Goal: Task Accomplishment & Management: Use online tool/utility

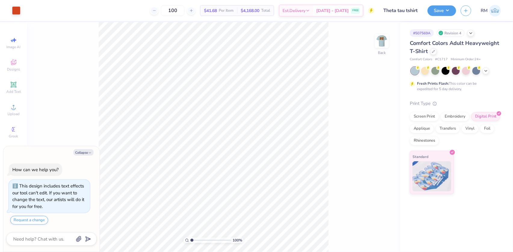
drag, startPoint x: 376, startPoint y: 41, endPoint x: 346, endPoint y: 144, distance: 107.3
click at [376, 41] on img at bounding box center [382, 41] width 12 height 12
type textarea "x"
type input "1.43881275127245"
type textarea "x"
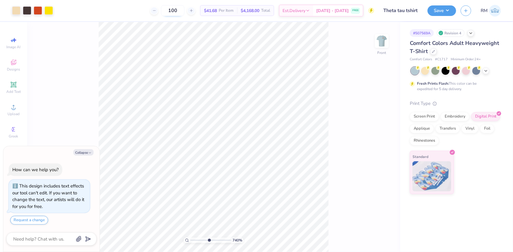
type input "7.39645346467014"
type textarea "x"
type input "7.39645346467014"
type textarea "x"
type input "1.09521925248941"
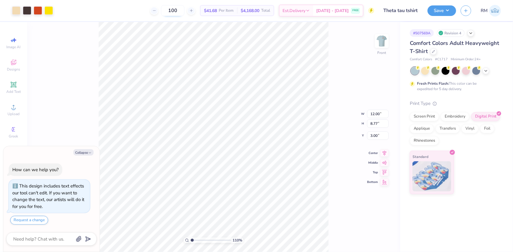
type textarea "x"
type input "1.72586339283831"
click at [376, 42] on img at bounding box center [382, 41] width 24 height 24
type textarea "x"
type input "1.72586339283831"
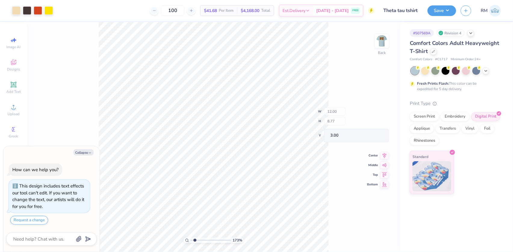
type textarea "x"
type input "1.72586339283831"
type textarea "x"
type input "1.72586339283831"
type textarea "x"
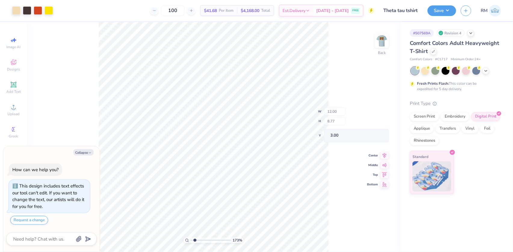
type input "1.72586339283831"
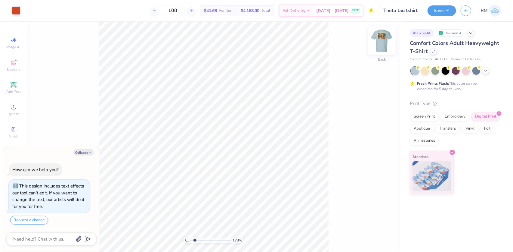
click at [384, 37] on img at bounding box center [382, 41] width 24 height 24
type textarea "x"
type input "1.72586339283831"
type textarea "x"
type input "1.72586339283831"
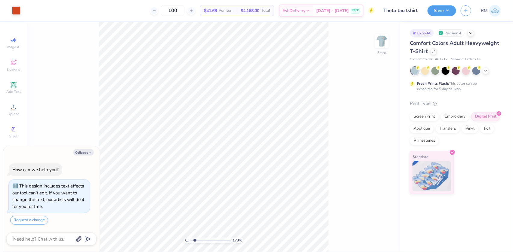
type textarea "x"
type input "1.72586339283831"
type textarea "x"
type input "2.97860445073937"
type textarea "x"
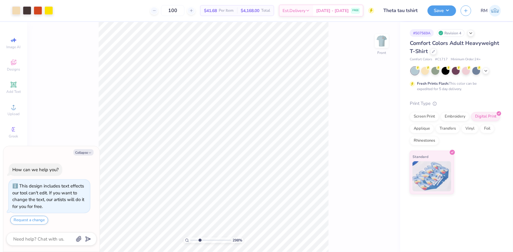
type input "2.97860445073937"
type textarea "x"
type input "2.97860445073937"
click at [379, 44] on img at bounding box center [382, 41] width 24 height 24
type textarea "x"
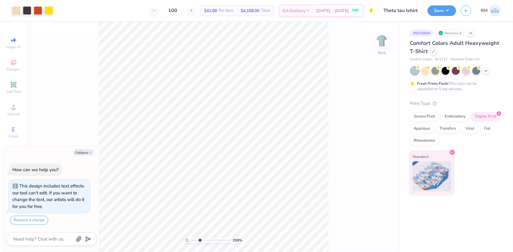
type input "2.97860445073937"
type textarea "x"
type input "2.97860445073937"
type textarea "x"
type input "2.97860445073937"
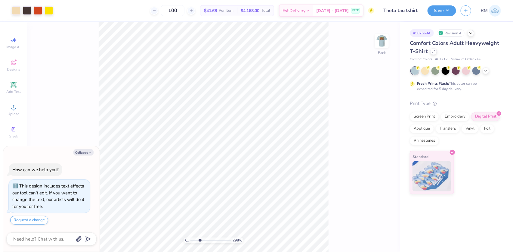
type textarea "x"
type input "2.97860445073937"
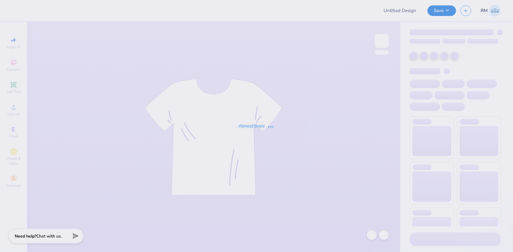
type input "Illi Volley Merch!"
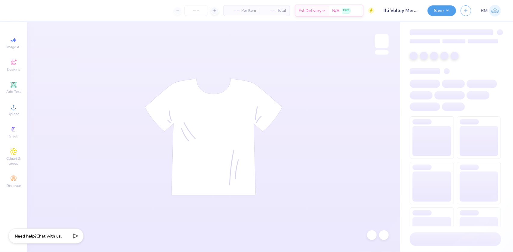
type input "24"
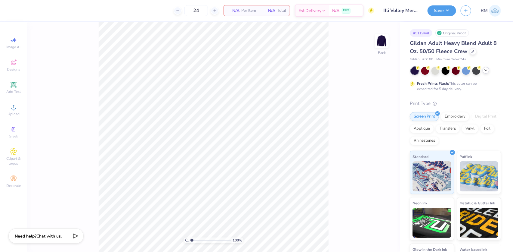
click at [486, 70] on polyline at bounding box center [486, 70] width 2 height 1
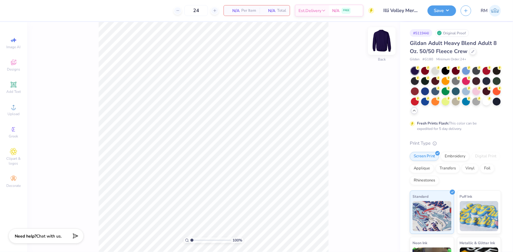
click at [386, 43] on img at bounding box center [382, 41] width 24 height 24
click at [483, 84] on div at bounding box center [487, 80] width 8 height 8
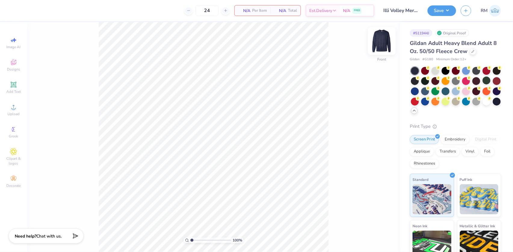
click at [379, 43] on img at bounding box center [382, 41] width 24 height 24
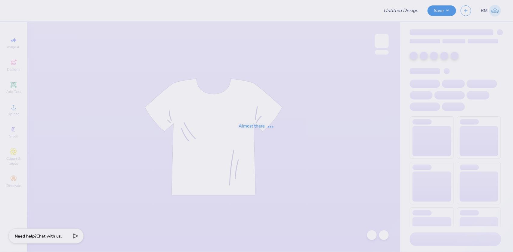
type input "Illi Volley Merch!"
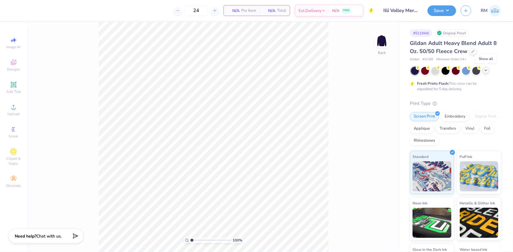
click at [487, 72] on icon at bounding box center [486, 70] width 5 height 5
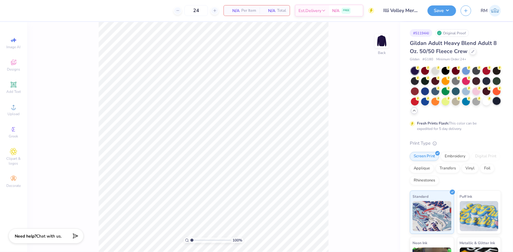
click at [493, 105] on div at bounding box center [497, 101] width 8 height 8
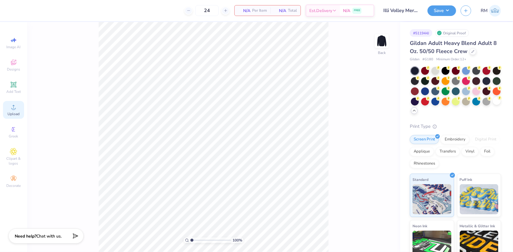
click at [10, 109] on icon at bounding box center [13, 106] width 7 height 7
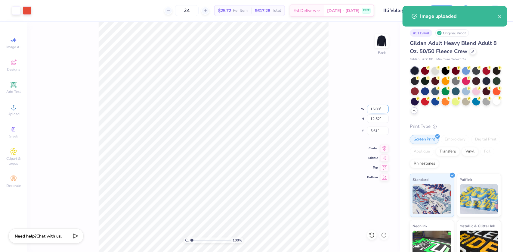
click at [372, 111] on input "15.00" at bounding box center [378, 109] width 22 height 8
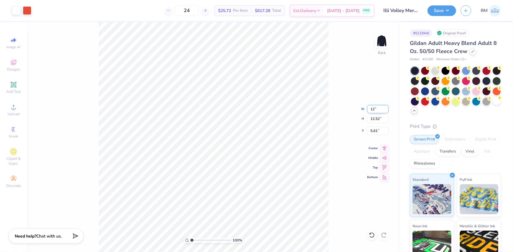
type input "12.00"
type input "10.02"
click at [374, 131] on input "6.86" at bounding box center [378, 130] width 22 height 8
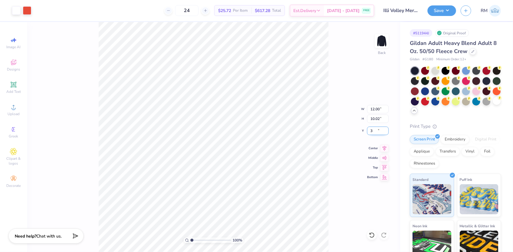
type input "3.00"
click at [383, 150] on icon at bounding box center [384, 147] width 8 height 7
click at [443, 9] on button "Save" at bounding box center [442, 10] width 29 height 11
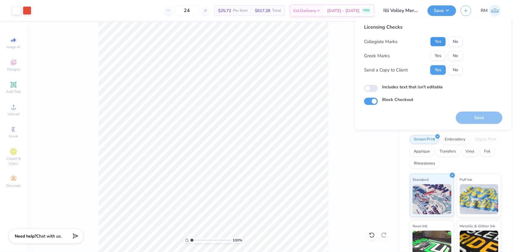
click at [439, 42] on button "Yes" at bounding box center [438, 42] width 16 height 10
click at [450, 54] on button "No" at bounding box center [456, 56] width 14 height 10
click at [476, 111] on div "Save" at bounding box center [479, 114] width 47 height 19
click at [467, 117] on button "Save" at bounding box center [479, 117] width 47 height 12
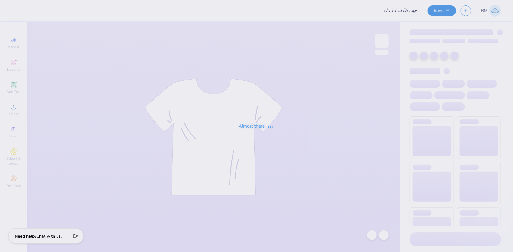
type input "Kappa Kickoff"
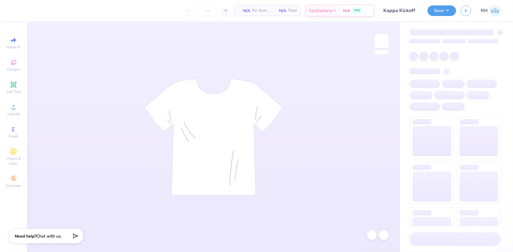
type input "24"
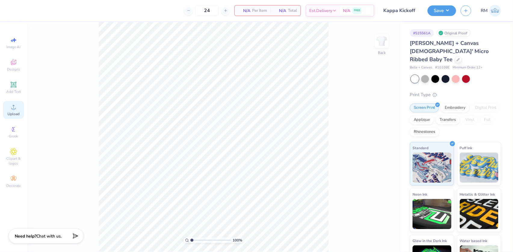
click at [9, 111] on div "Upload" at bounding box center [13, 110] width 21 height 18
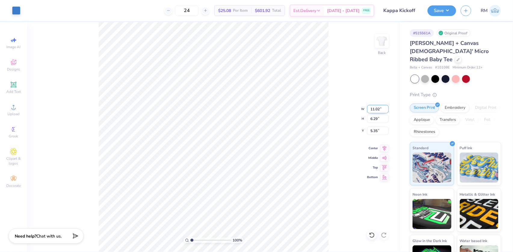
click at [370, 109] on input "11.02" at bounding box center [378, 109] width 22 height 8
type input "7.00"
type input "4.00"
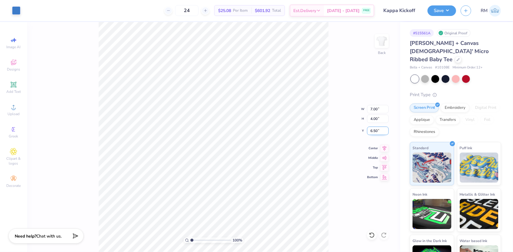
click at [376, 129] on input "6.50" at bounding box center [378, 130] width 22 height 8
type input "2.00"
click at [385, 146] on icon at bounding box center [384, 147] width 8 height 7
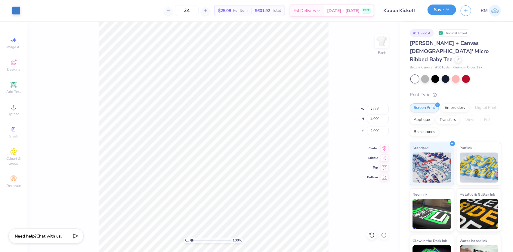
click at [445, 12] on button "Save" at bounding box center [442, 10] width 29 height 11
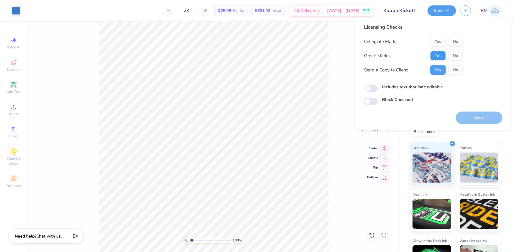
click at [430, 55] on button "Yes" at bounding box center [438, 56] width 16 height 10
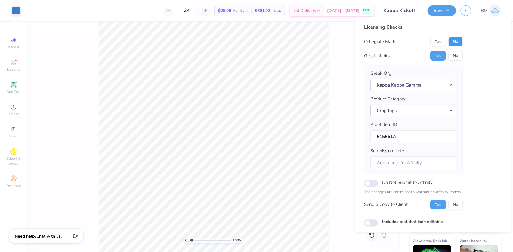
click at [458, 40] on button "No" at bounding box center [456, 42] width 14 height 10
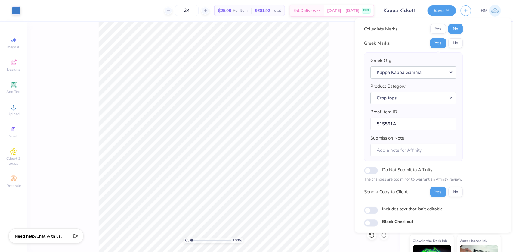
scroll to position [32, 0]
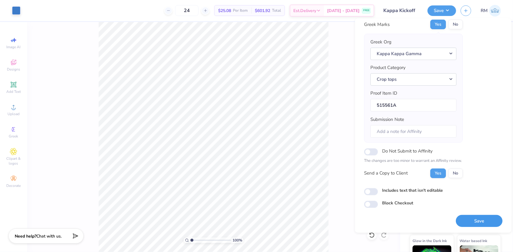
click at [473, 218] on button "Save" at bounding box center [479, 220] width 47 height 12
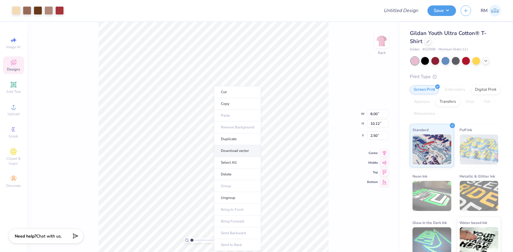
click at [235, 149] on li "Download vector" at bounding box center [237, 151] width 47 height 12
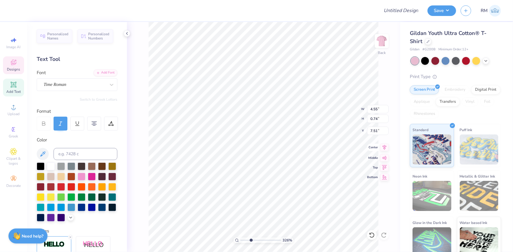
click at [385, 147] on icon at bounding box center [385, 147] width 4 height 5
click at [385, 146] on icon at bounding box center [384, 147] width 8 height 7
type input "3.26222494000041"
type input "5.72"
type input "0.29"
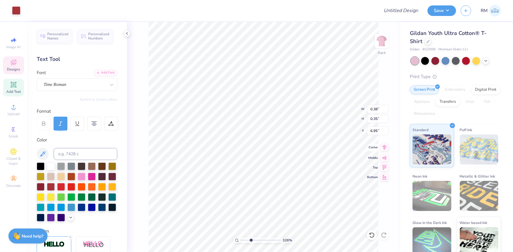
type input "6.45"
drag, startPoint x: 251, startPoint y: 240, endPoint x: 246, endPoint y: 240, distance: 5.1
click at [246, 240] on input "range" at bounding box center [261, 239] width 41 height 5
type input "1"
click at [310, 184] on li "Group" at bounding box center [318, 186] width 47 height 12
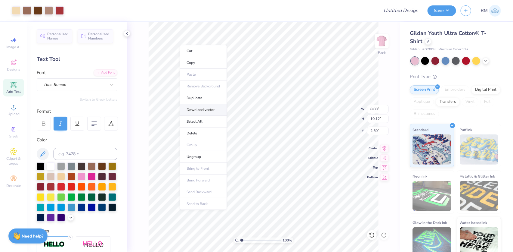
click at [209, 110] on li "Download vector" at bounding box center [203, 110] width 47 height 12
